Goal: Task Accomplishment & Management: Manage account settings

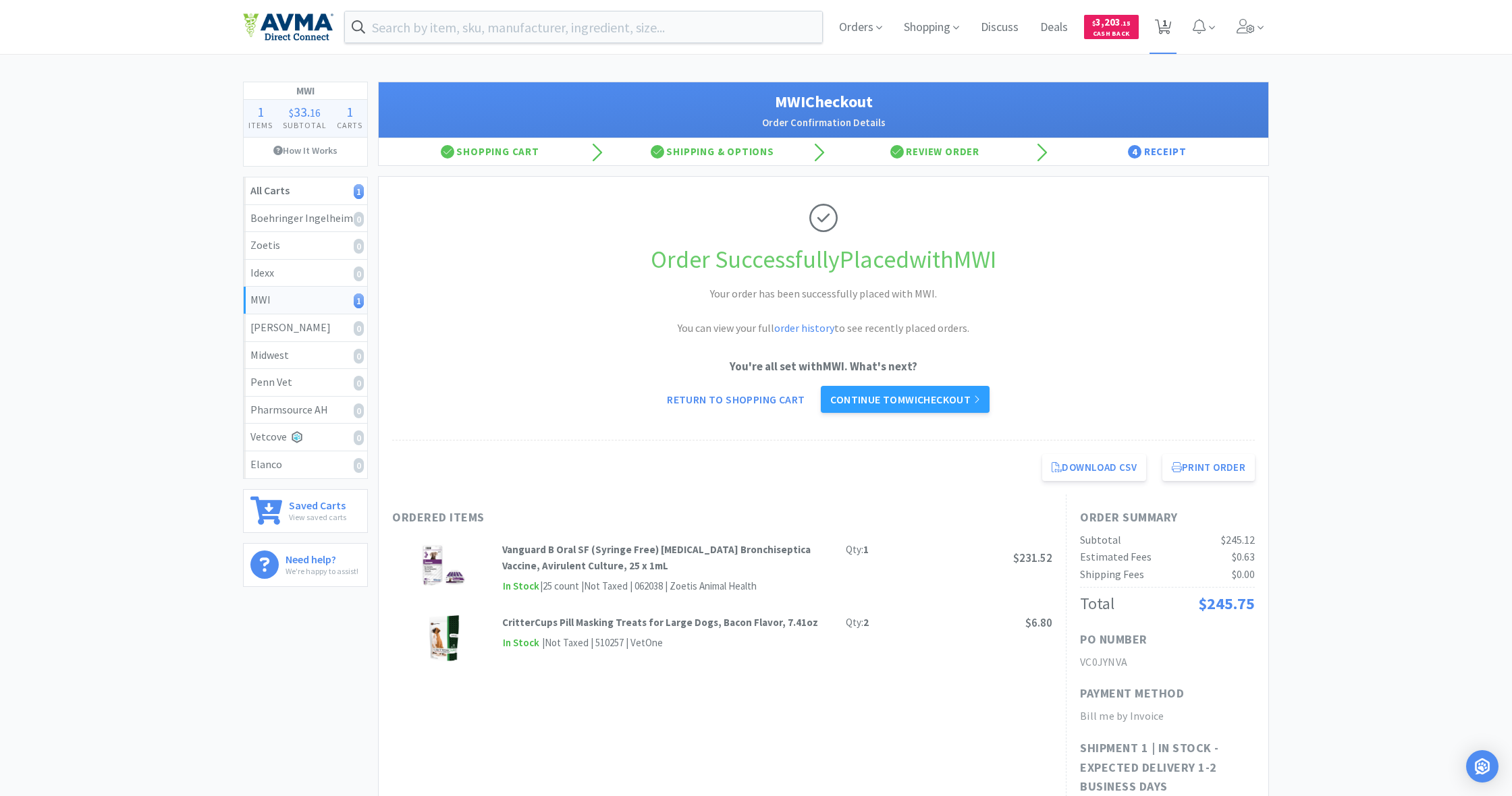
click at [1164, 27] on span "1" at bounding box center [1164, 23] width 5 height 54
select select "1"
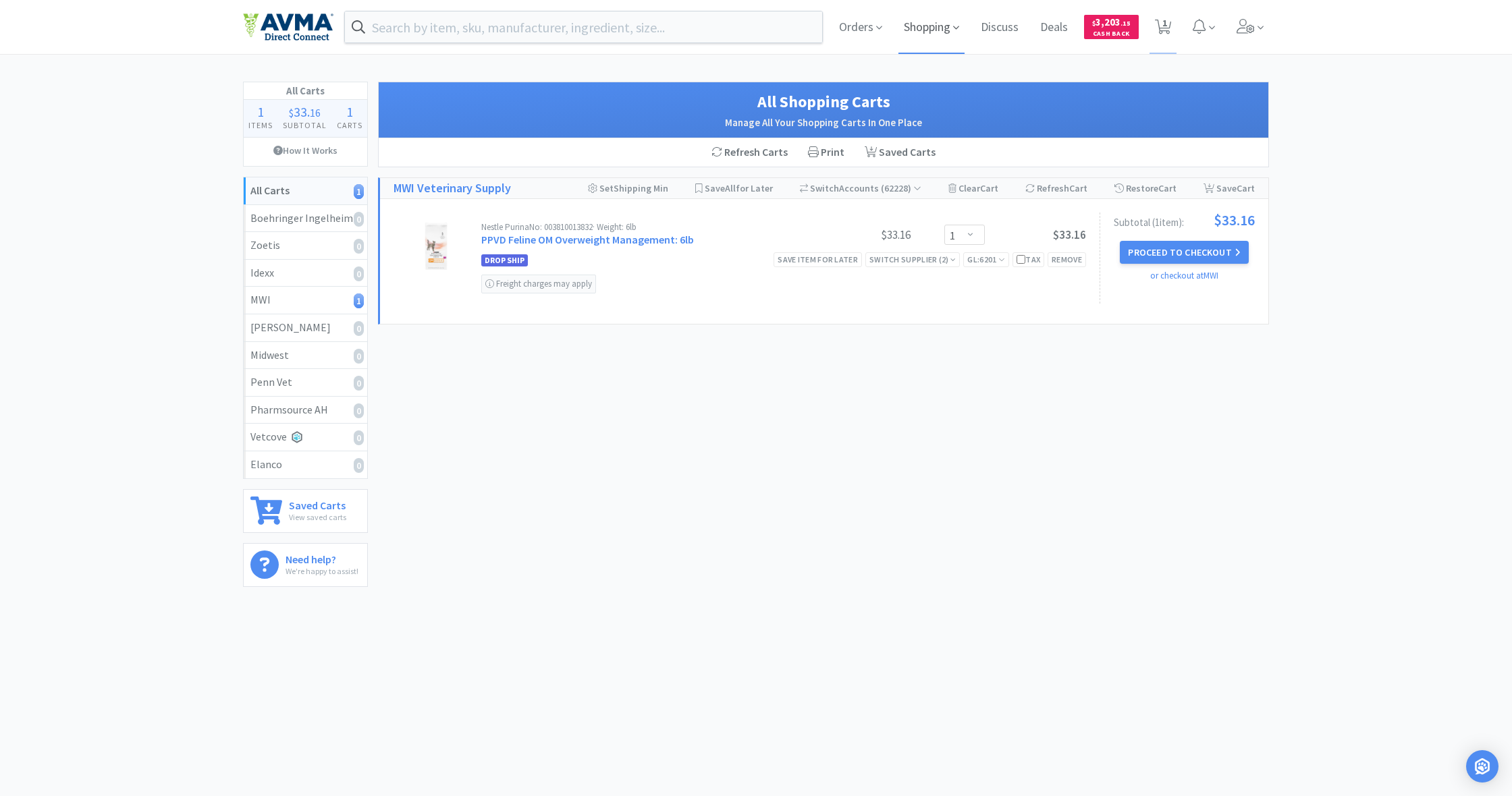
click at [920, 27] on span "Shopping" at bounding box center [931, 27] width 66 height 54
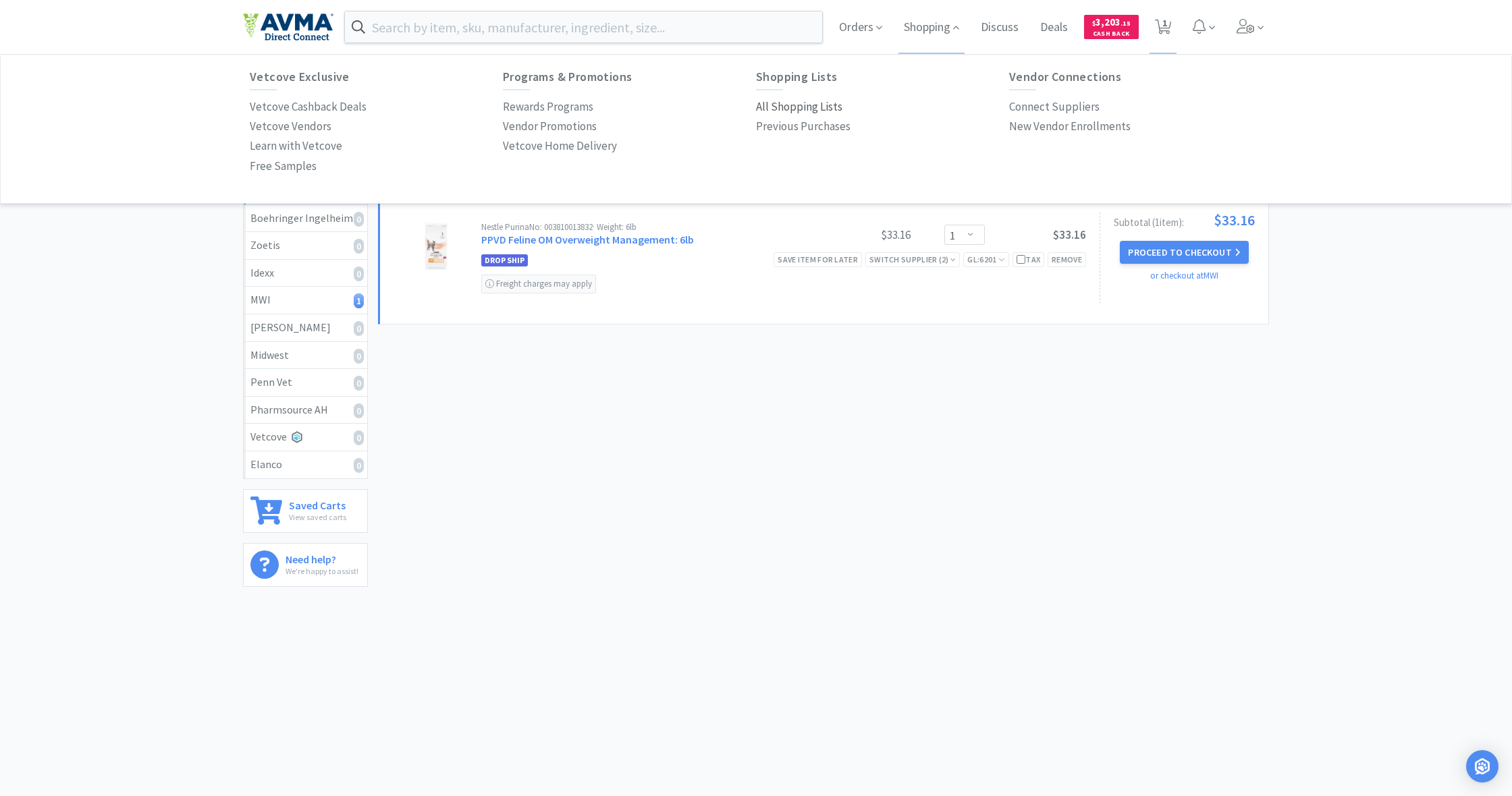
click at [779, 103] on p "All Shopping Lists" at bounding box center [799, 107] width 87 height 18
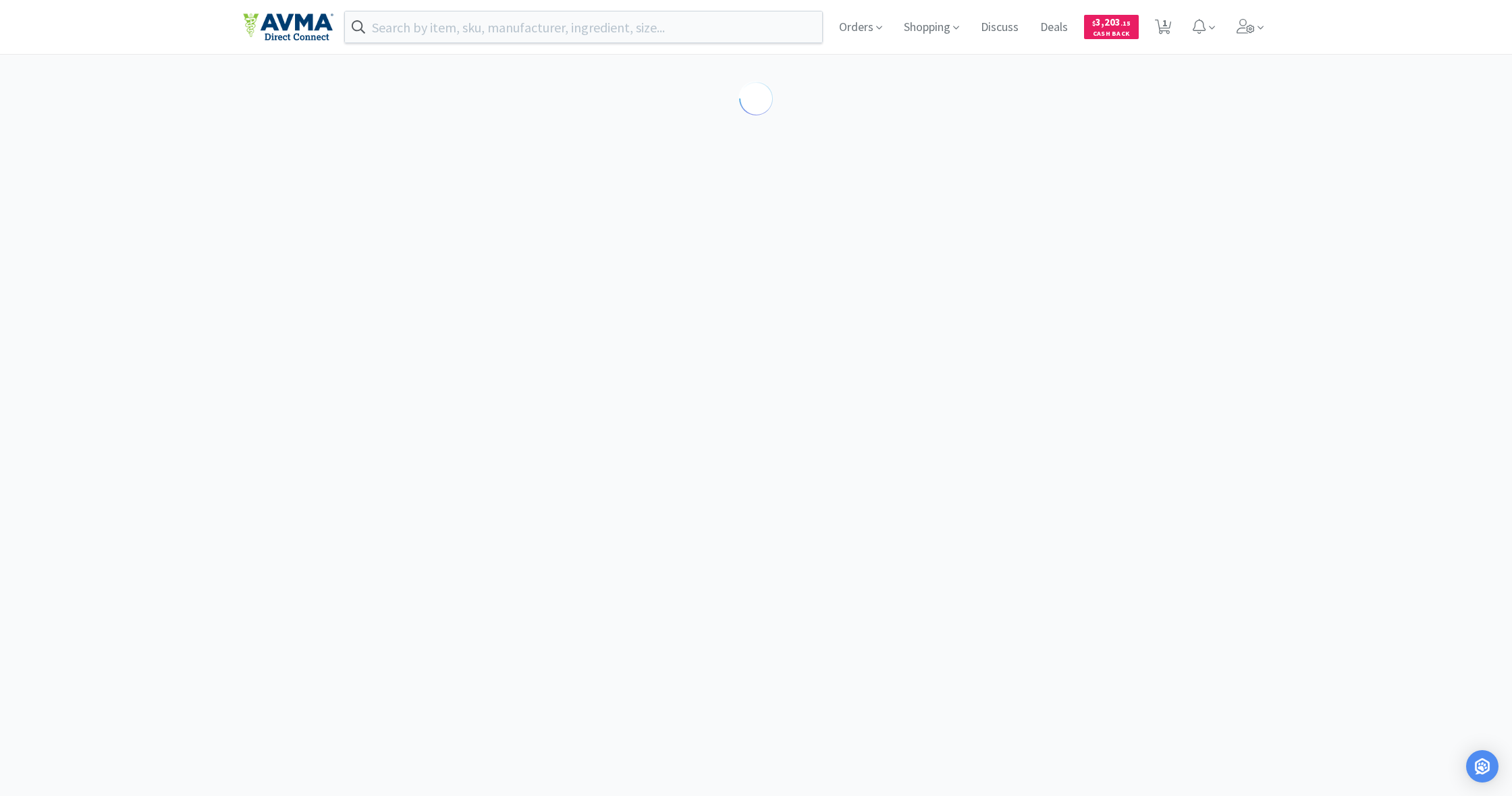
select select "1"
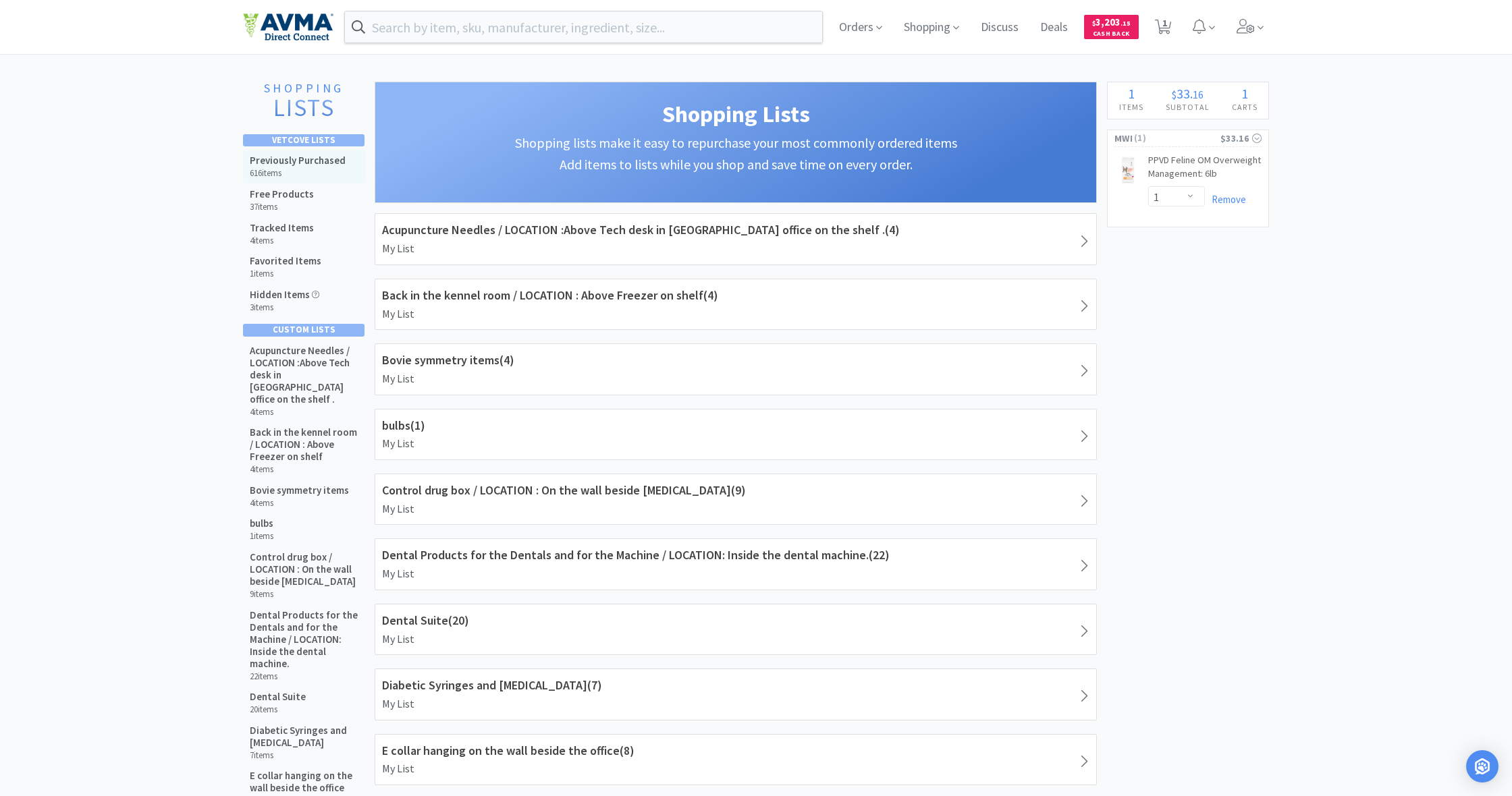
click at [265, 175] on h6 "616 items" at bounding box center [297, 173] width 95 height 11
